Goal: Task Accomplishment & Management: Manage account settings

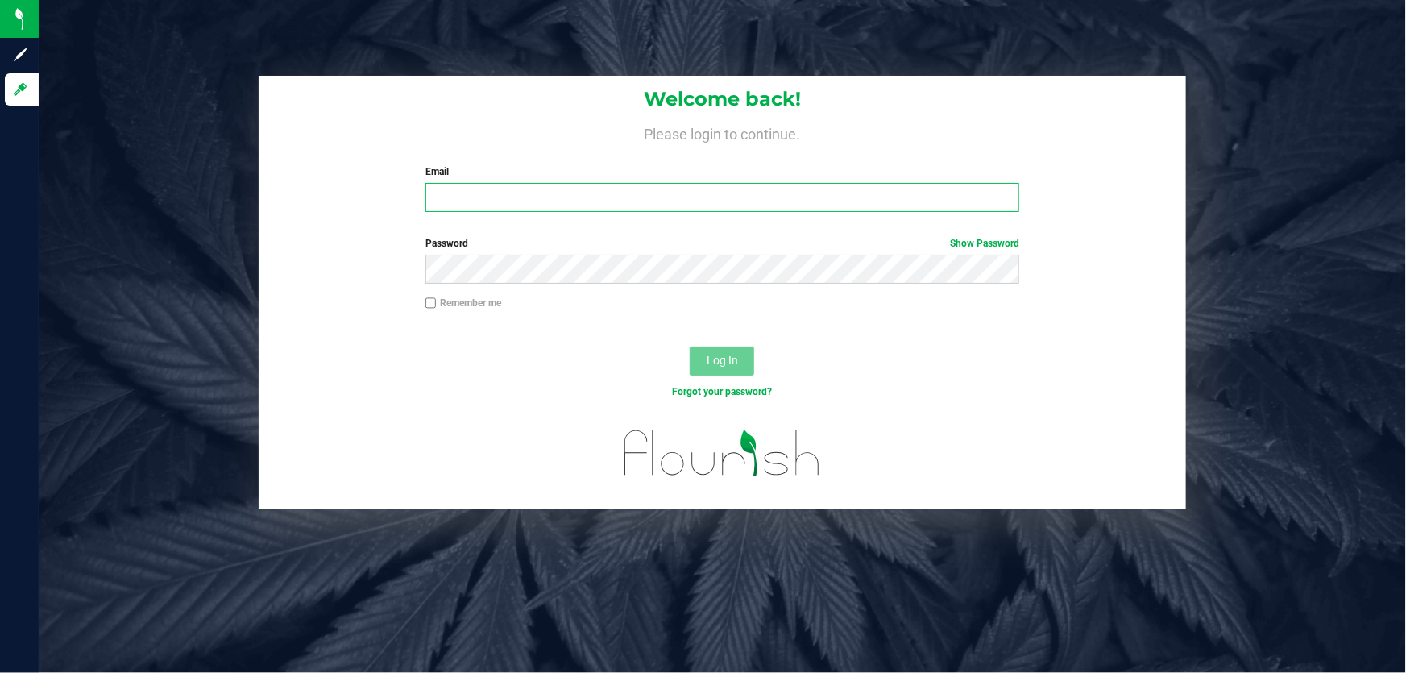
drag, startPoint x: 528, startPoint y: 194, endPoint x: 518, endPoint y: 192, distance: 10.7
click at [529, 194] on input "Email" at bounding box center [722, 197] width 594 height 29
type input "[EMAIL_ADDRESS][DOMAIN_NAME]"
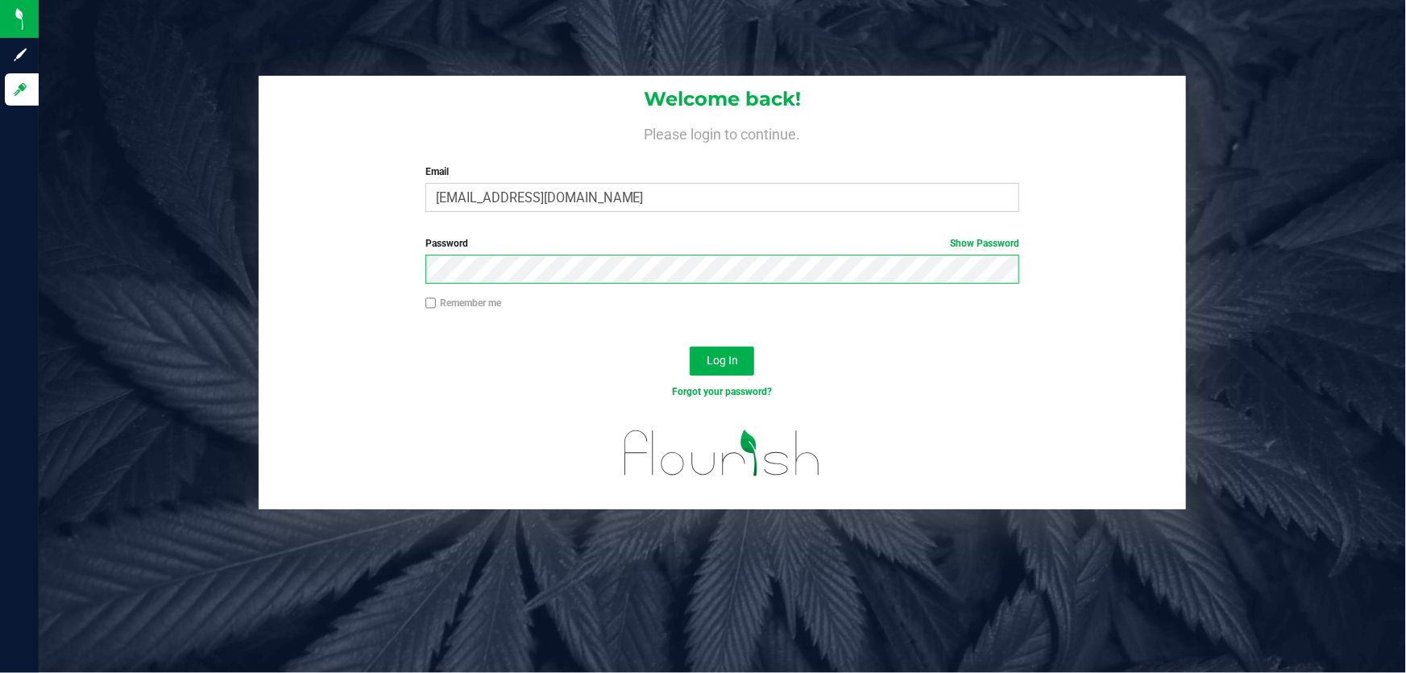
click at [689, 346] on button "Log In" at bounding box center [721, 360] width 64 height 29
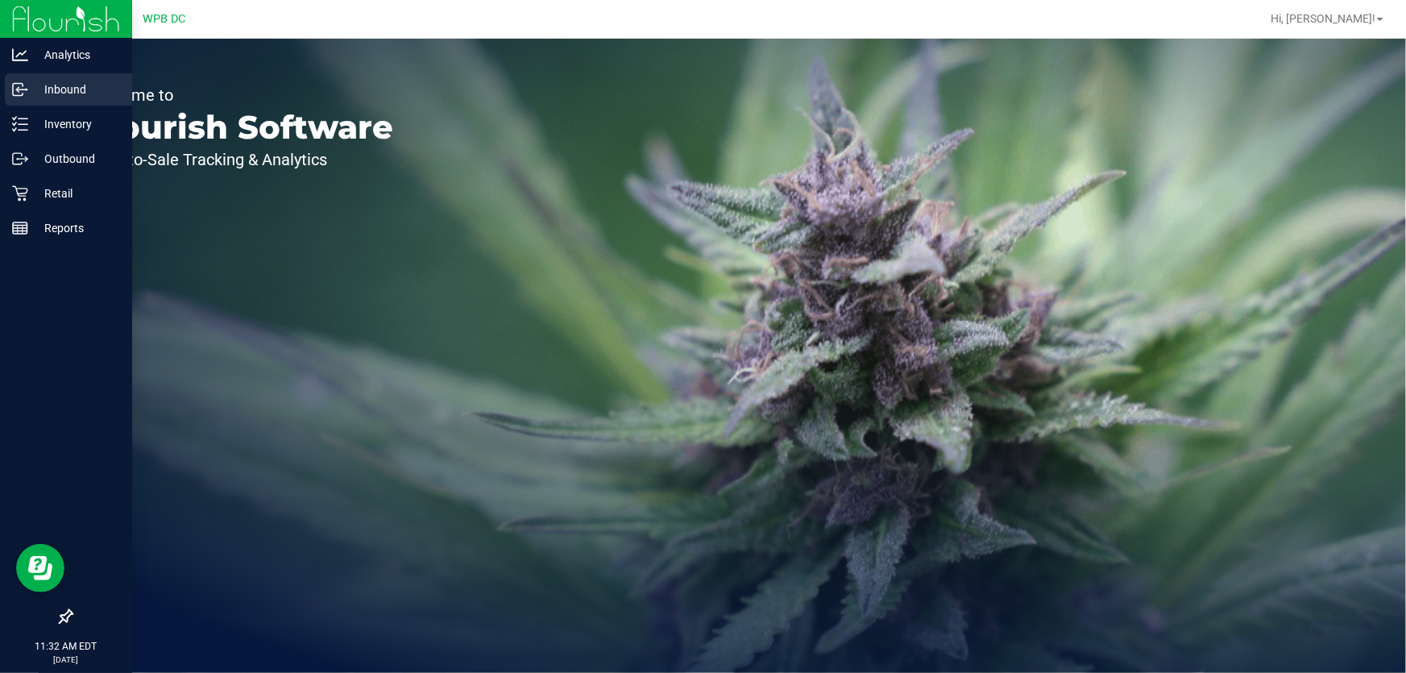
click at [81, 98] on p "Inbound" at bounding box center [76, 89] width 97 height 19
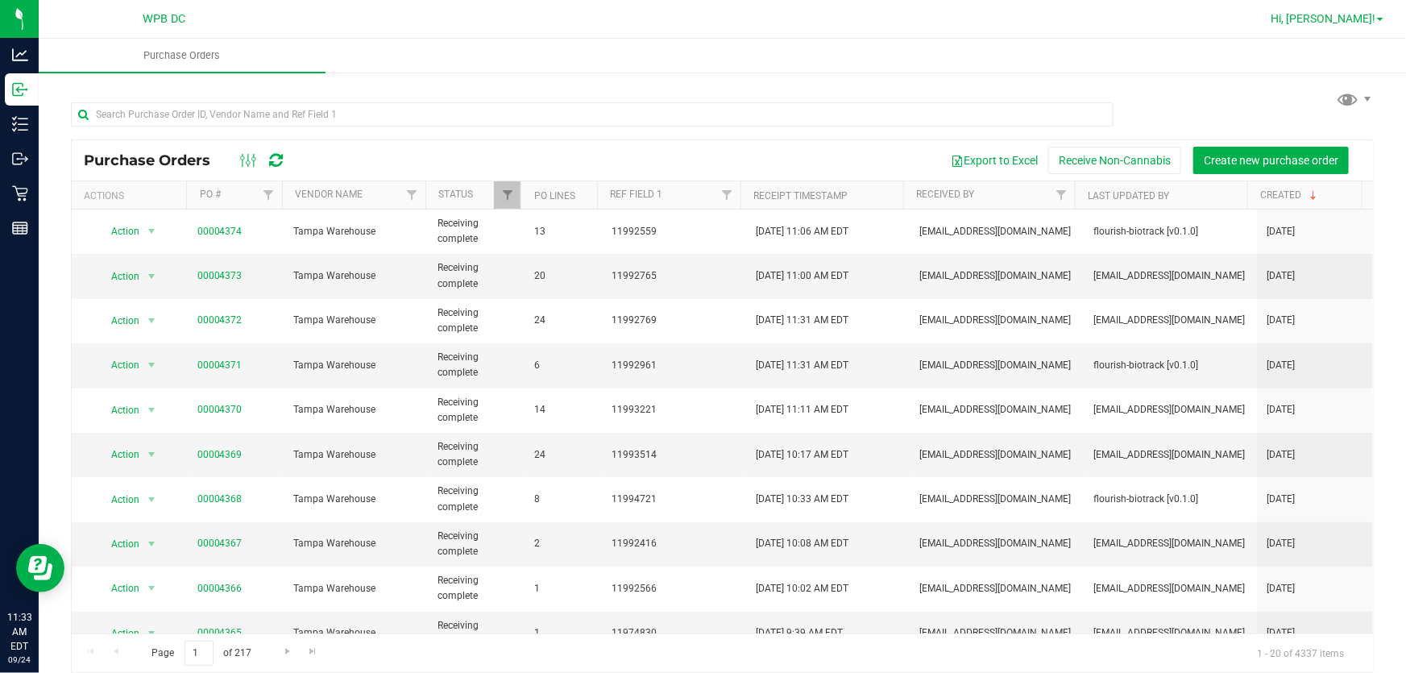
click at [1377, 22] on link "Hi, [PERSON_NAME]!" at bounding box center [1327, 18] width 126 height 17
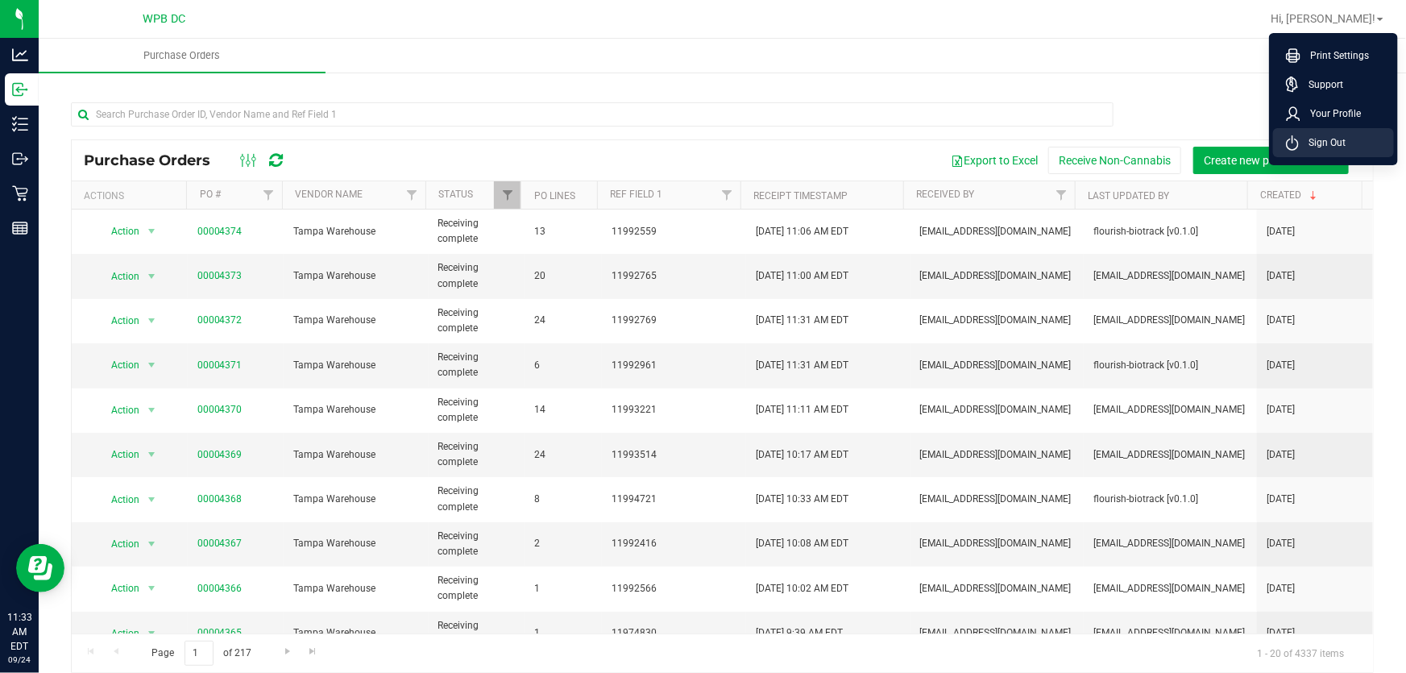
click at [1351, 131] on li "Sign Out" at bounding box center [1333, 142] width 121 height 29
